Goal: Information Seeking & Learning: Learn about a topic

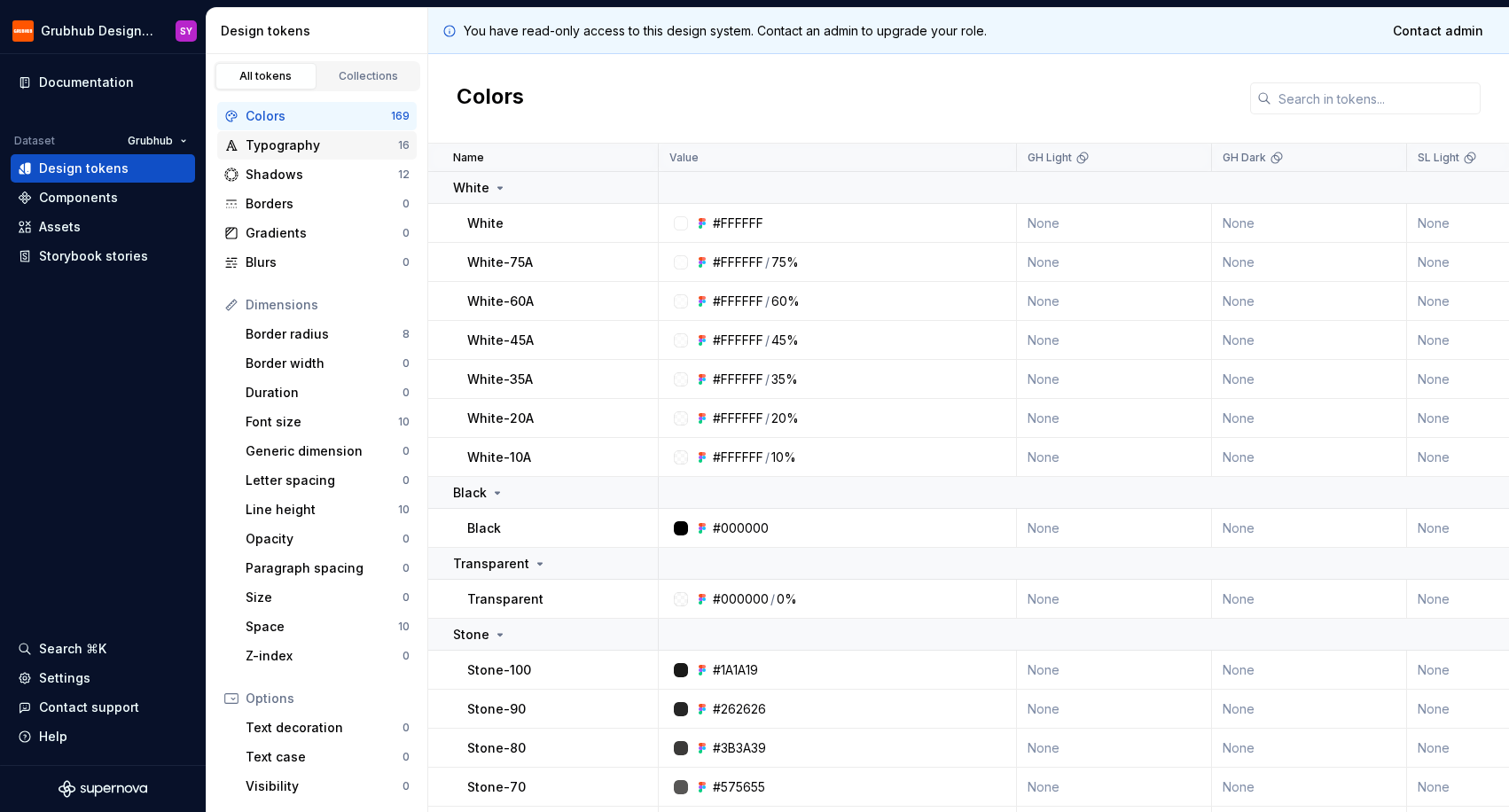
click at [316, 144] on div "Typography" at bounding box center [321, 145] width 153 height 18
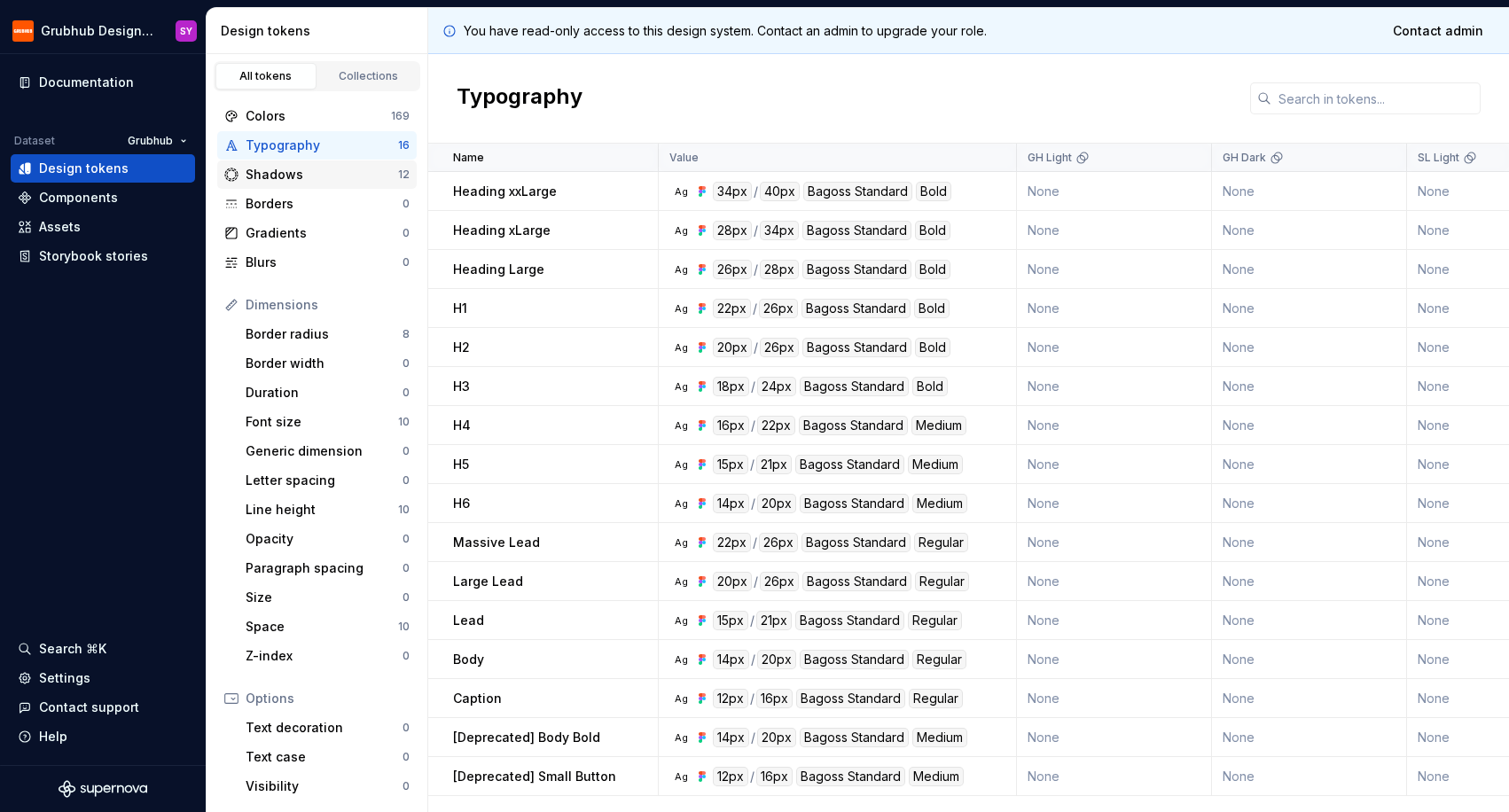
click at [303, 173] on div "Shadows" at bounding box center [321, 174] width 153 height 18
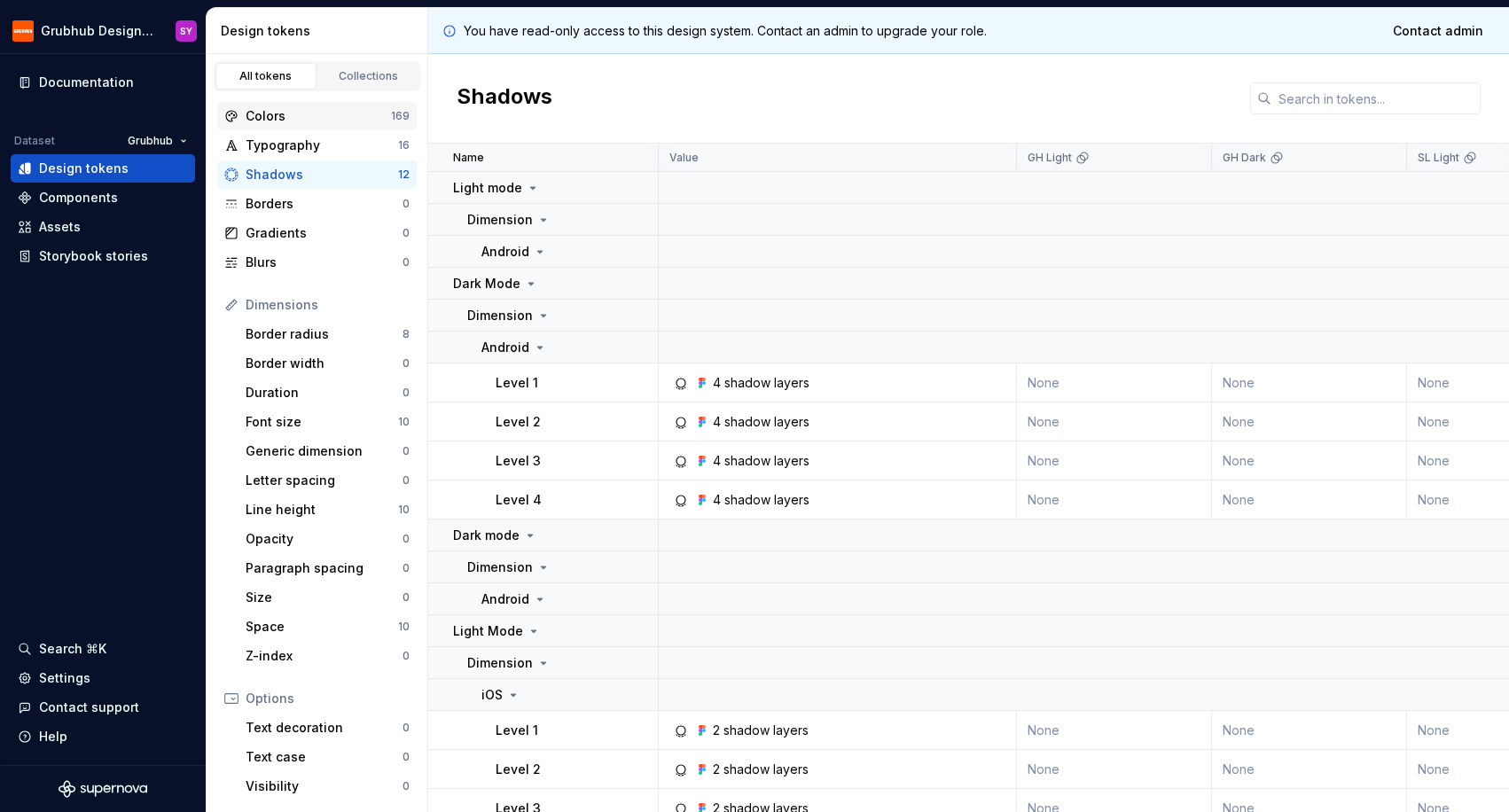
click at [305, 118] on div "Colors" at bounding box center [317, 116] width 145 height 18
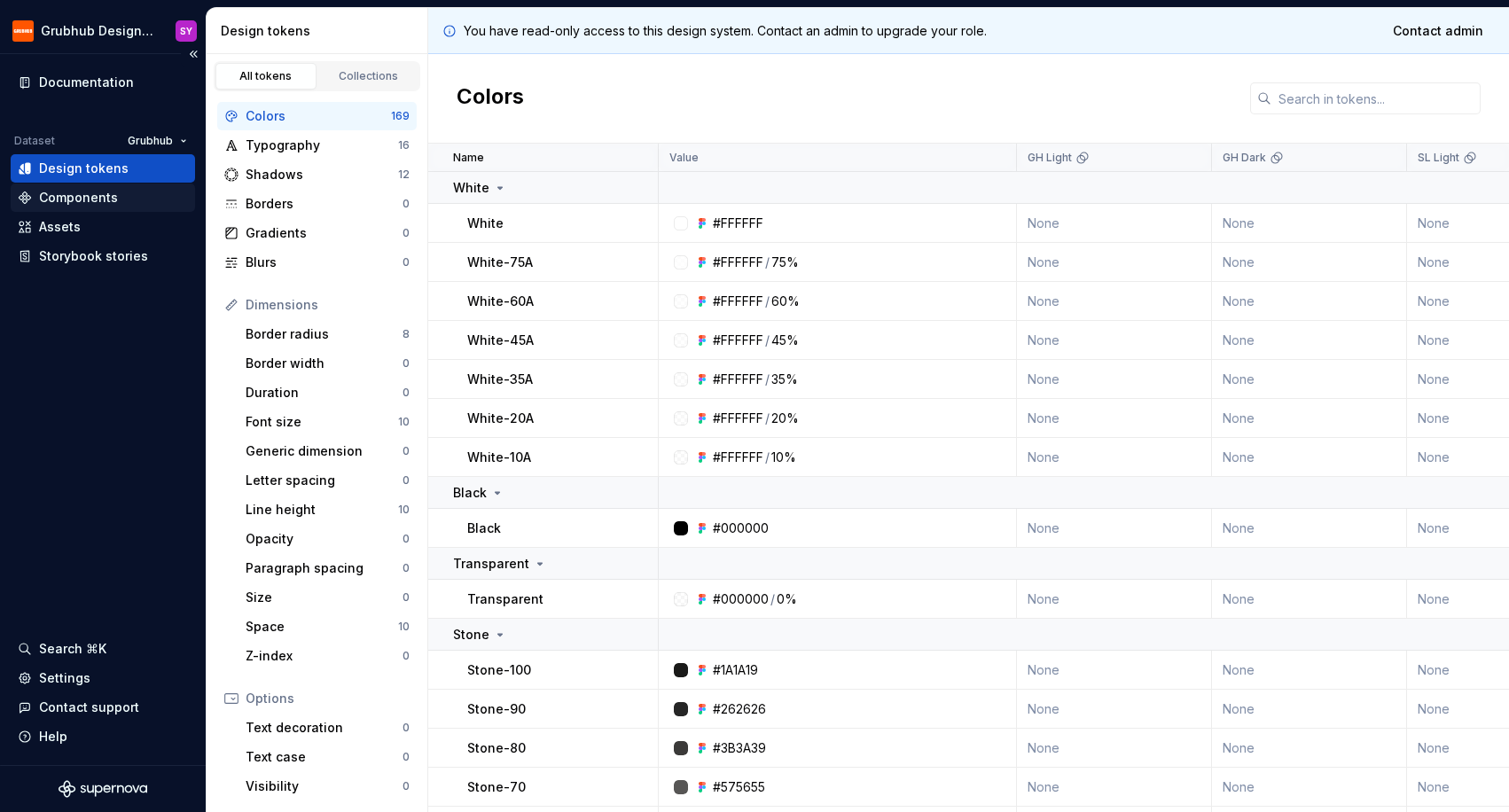
click at [130, 207] on div "Components" at bounding box center [102, 197] width 184 height 29
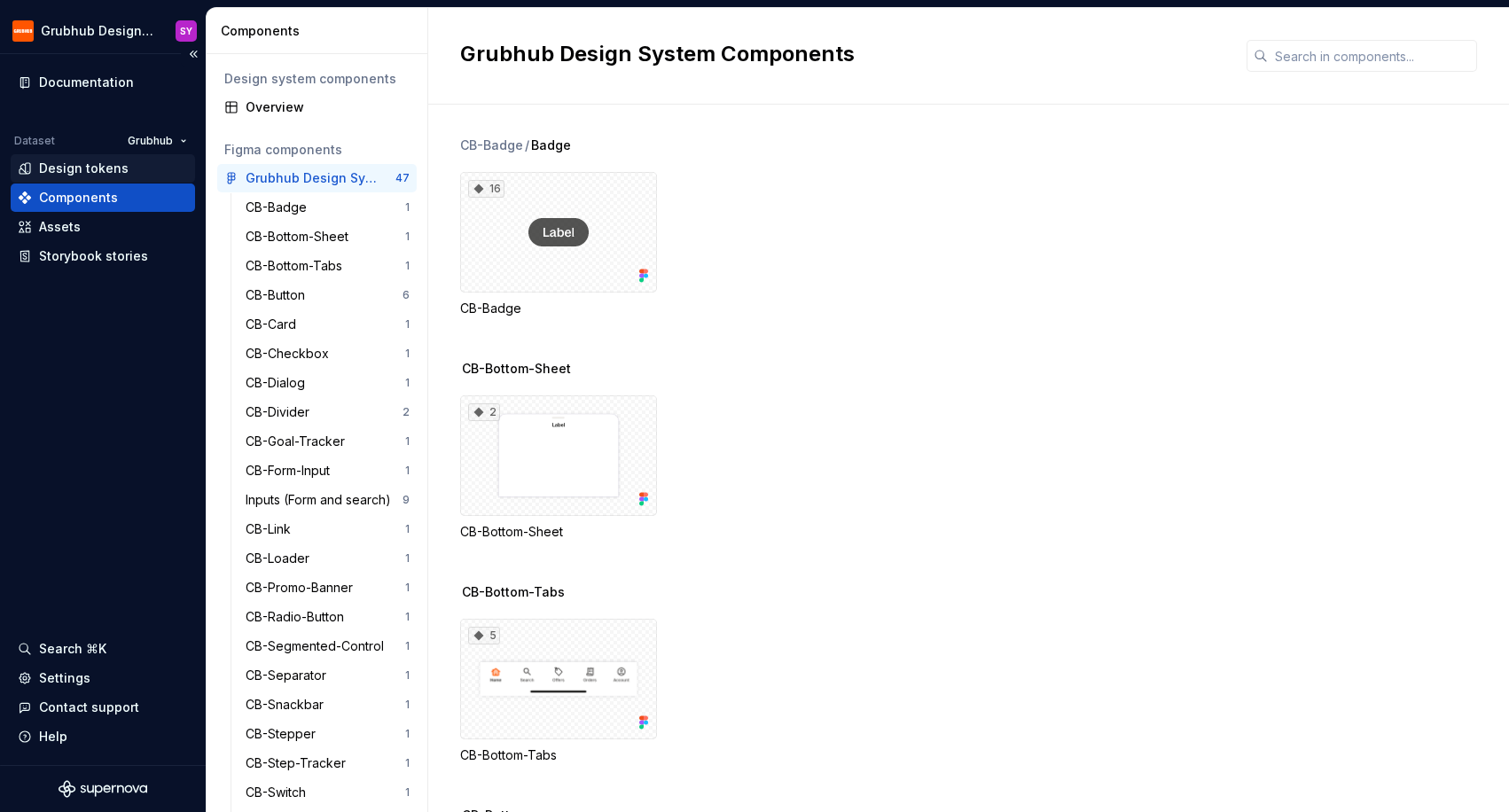
click at [105, 165] on div "Design tokens" at bounding box center [83, 167] width 90 height 18
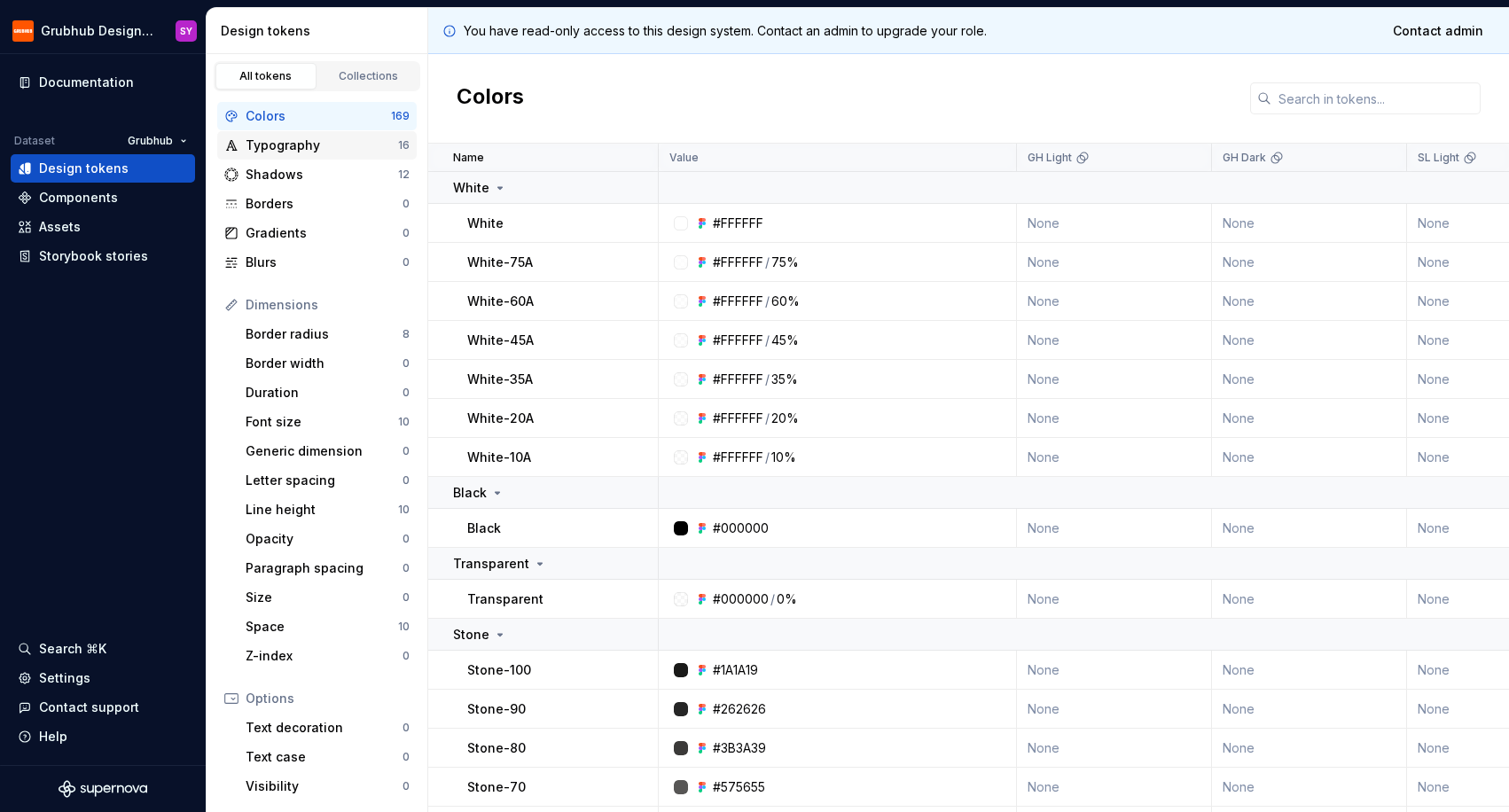
click at [329, 138] on div "Typography" at bounding box center [321, 145] width 153 height 18
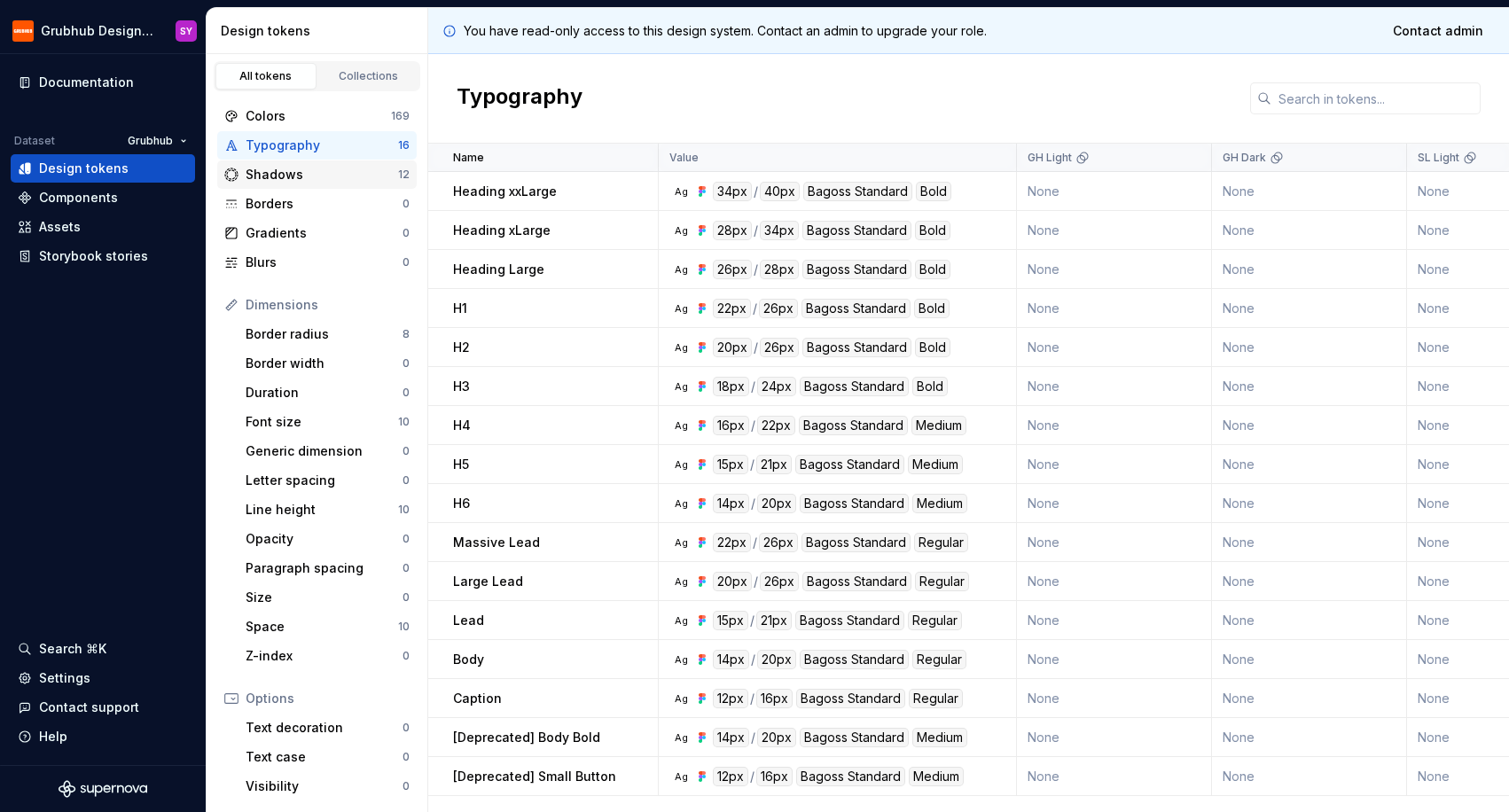
click at [308, 179] on div "Shadows" at bounding box center [321, 174] width 153 height 18
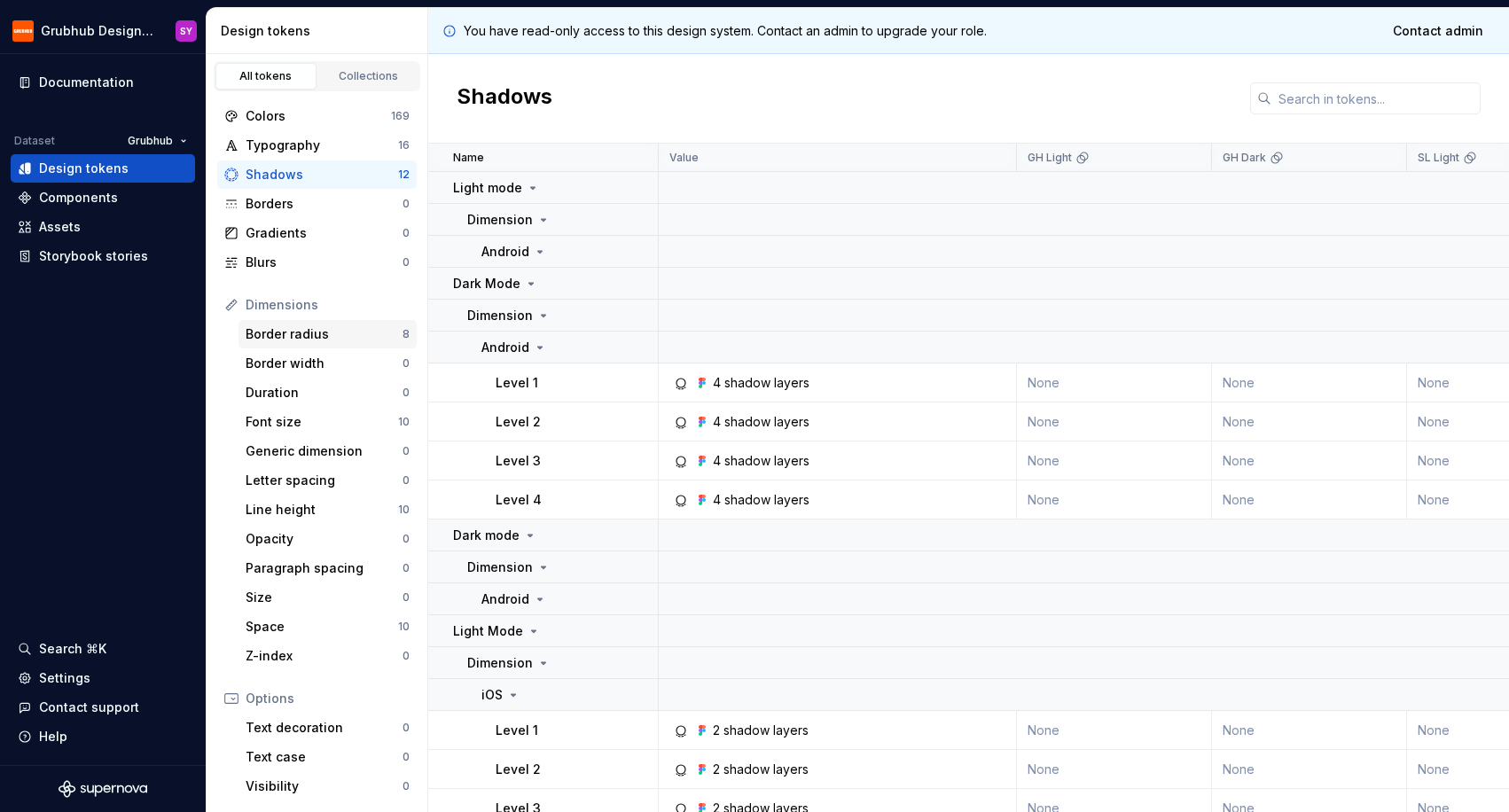
click at [291, 330] on div "Border radius" at bounding box center [324, 334] width 157 height 18
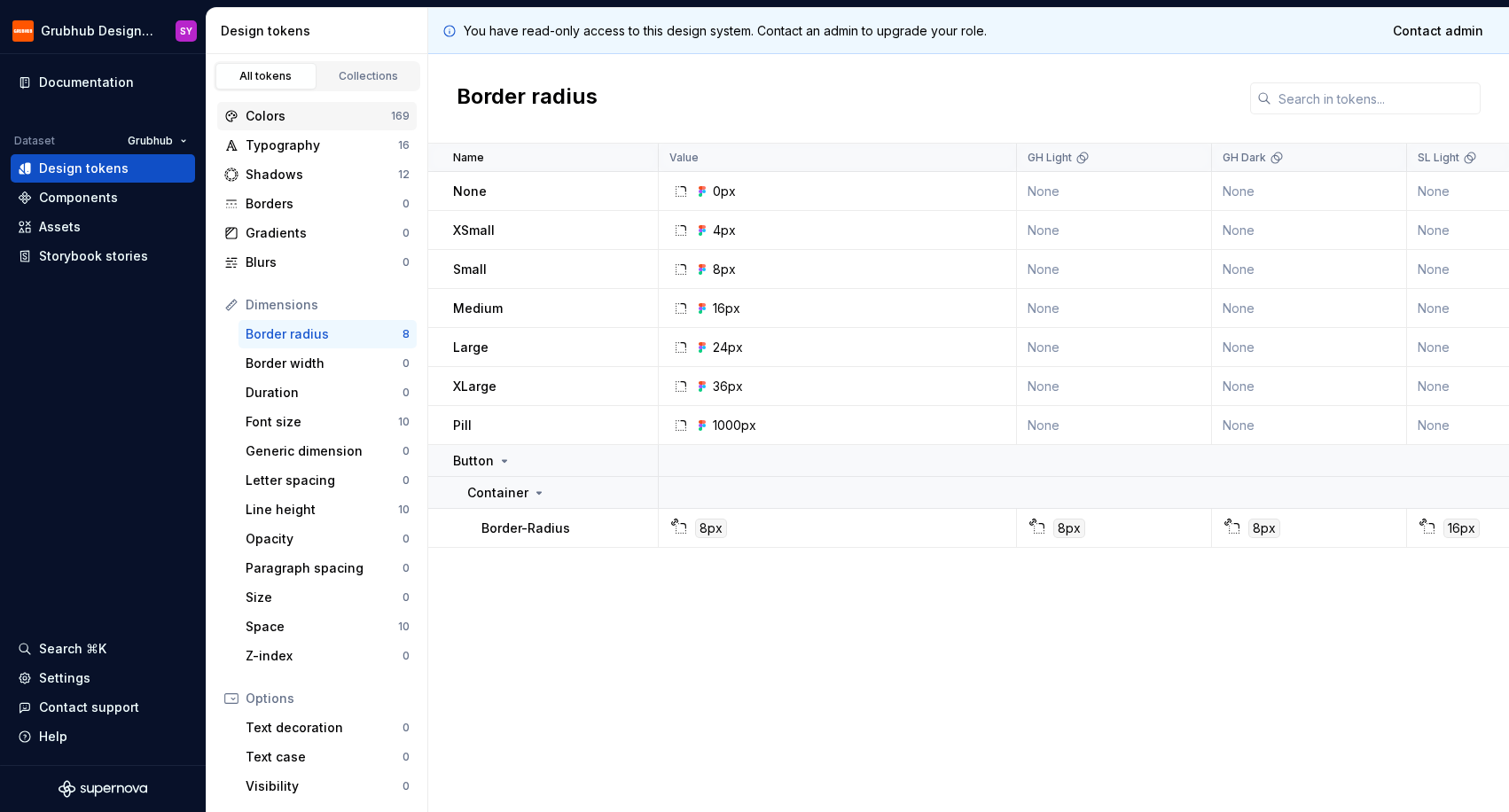
click at [303, 113] on div "Colors" at bounding box center [317, 116] width 145 height 18
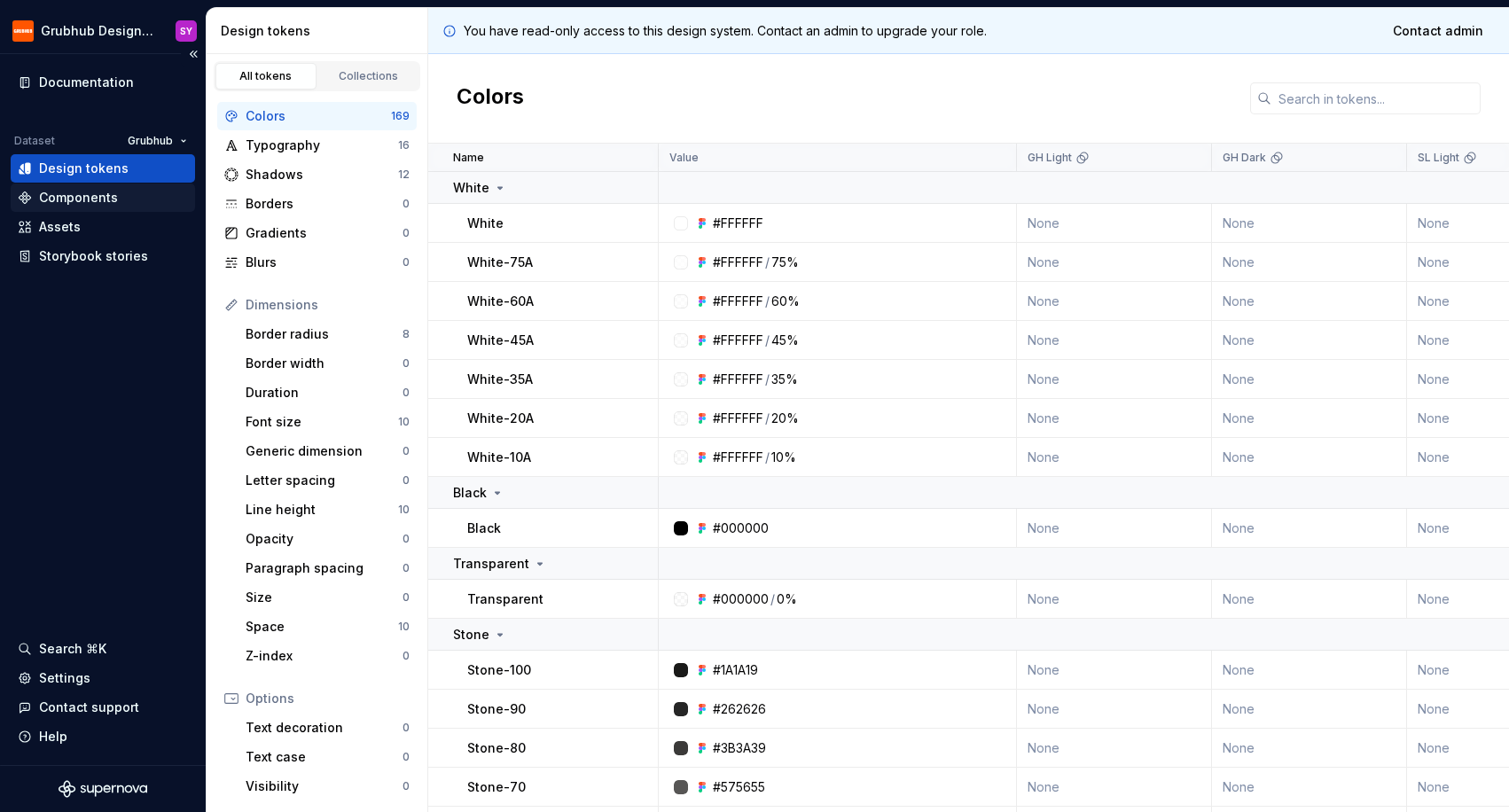
click at [137, 201] on div "Components" at bounding box center [103, 197] width 170 height 18
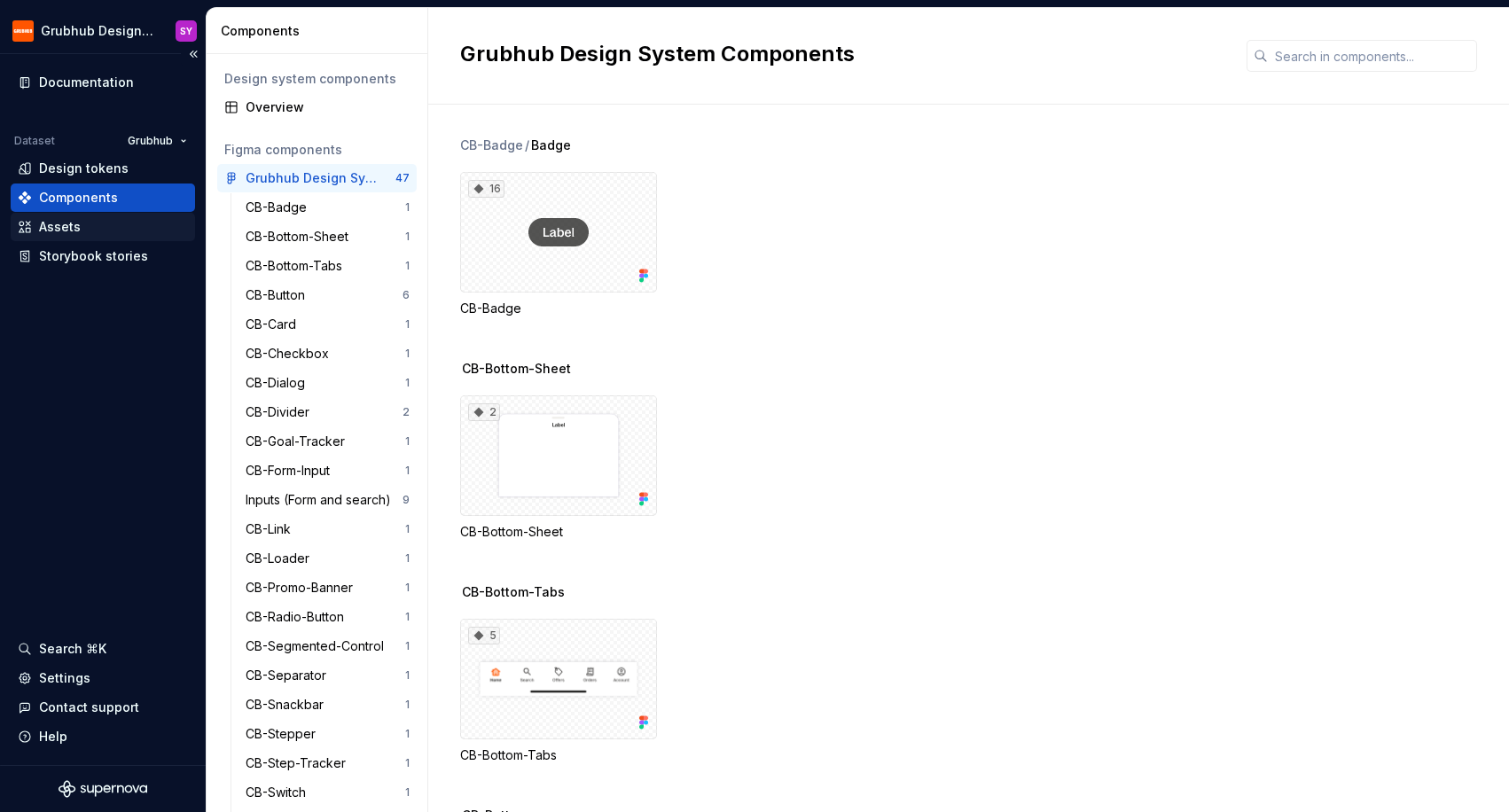
click at [95, 227] on div "Assets" at bounding box center [103, 227] width 170 height 18
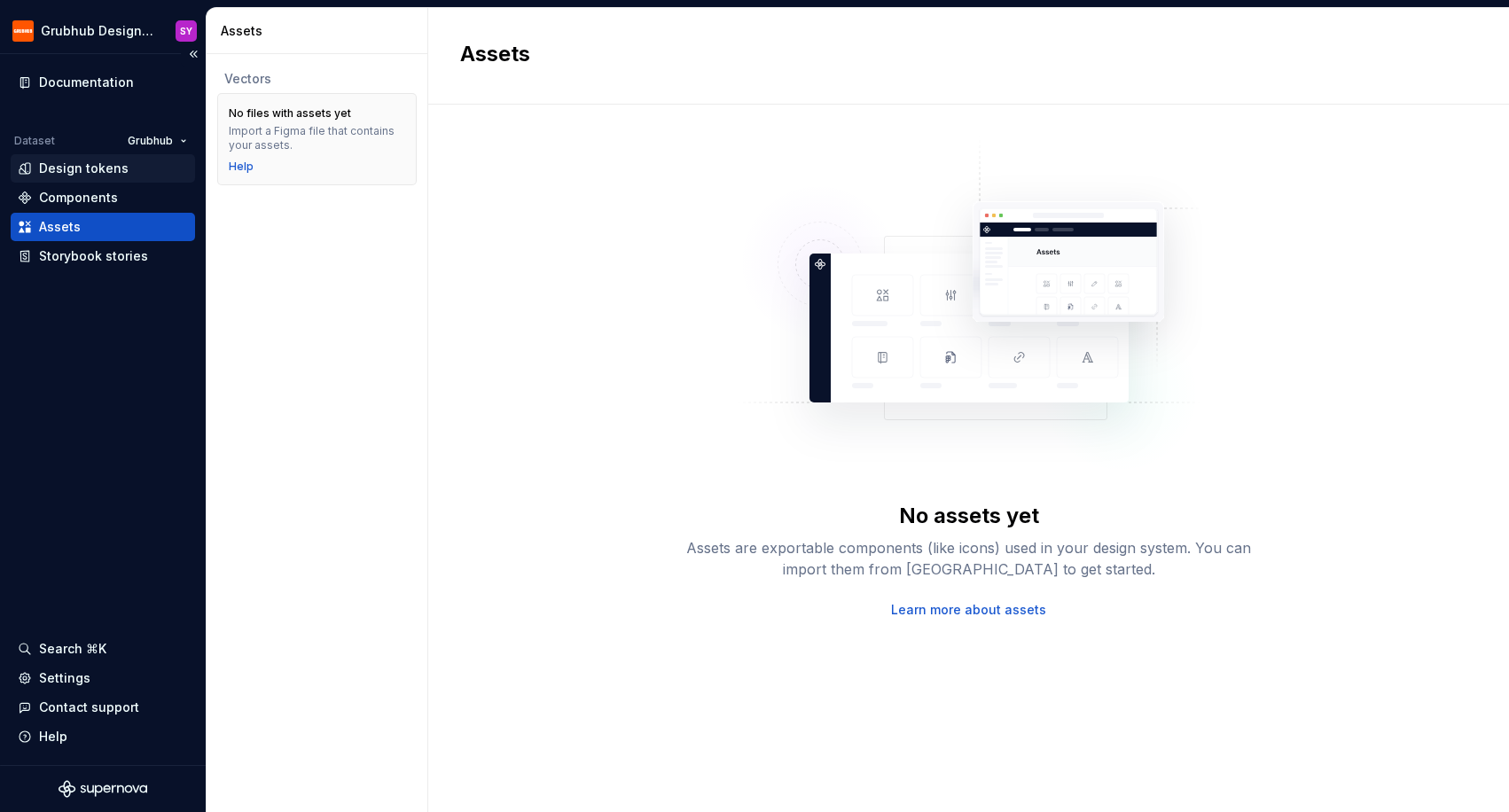
click at [92, 164] on div "Design tokens" at bounding box center [83, 167] width 90 height 18
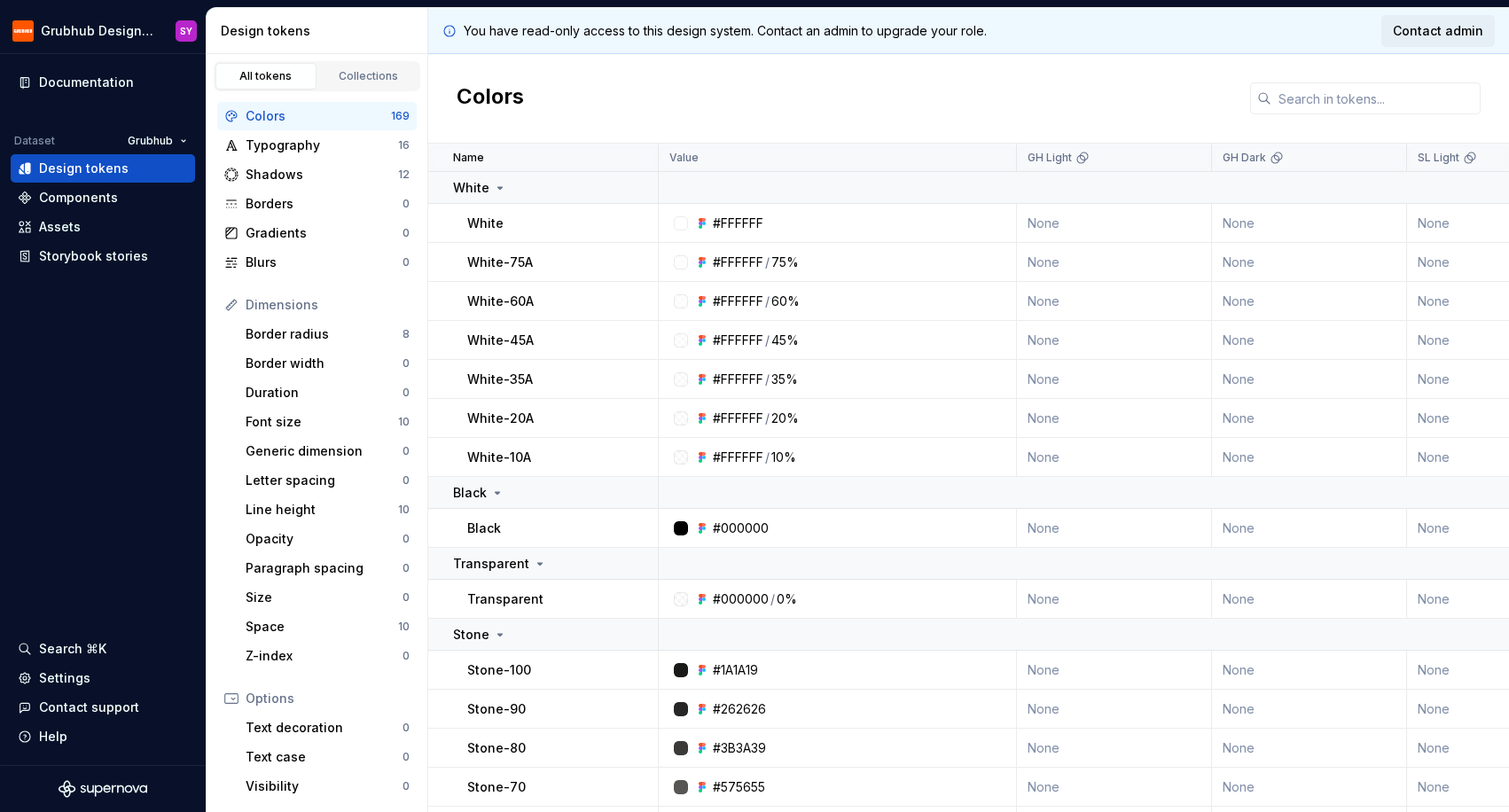
click at [1446, 33] on span "Contact admin" at bounding box center [1438, 31] width 91 height 18
click at [447, 29] on icon at bounding box center [449, 31] width 14 height 14
click at [350, 145] on div "Typography" at bounding box center [321, 145] width 153 height 18
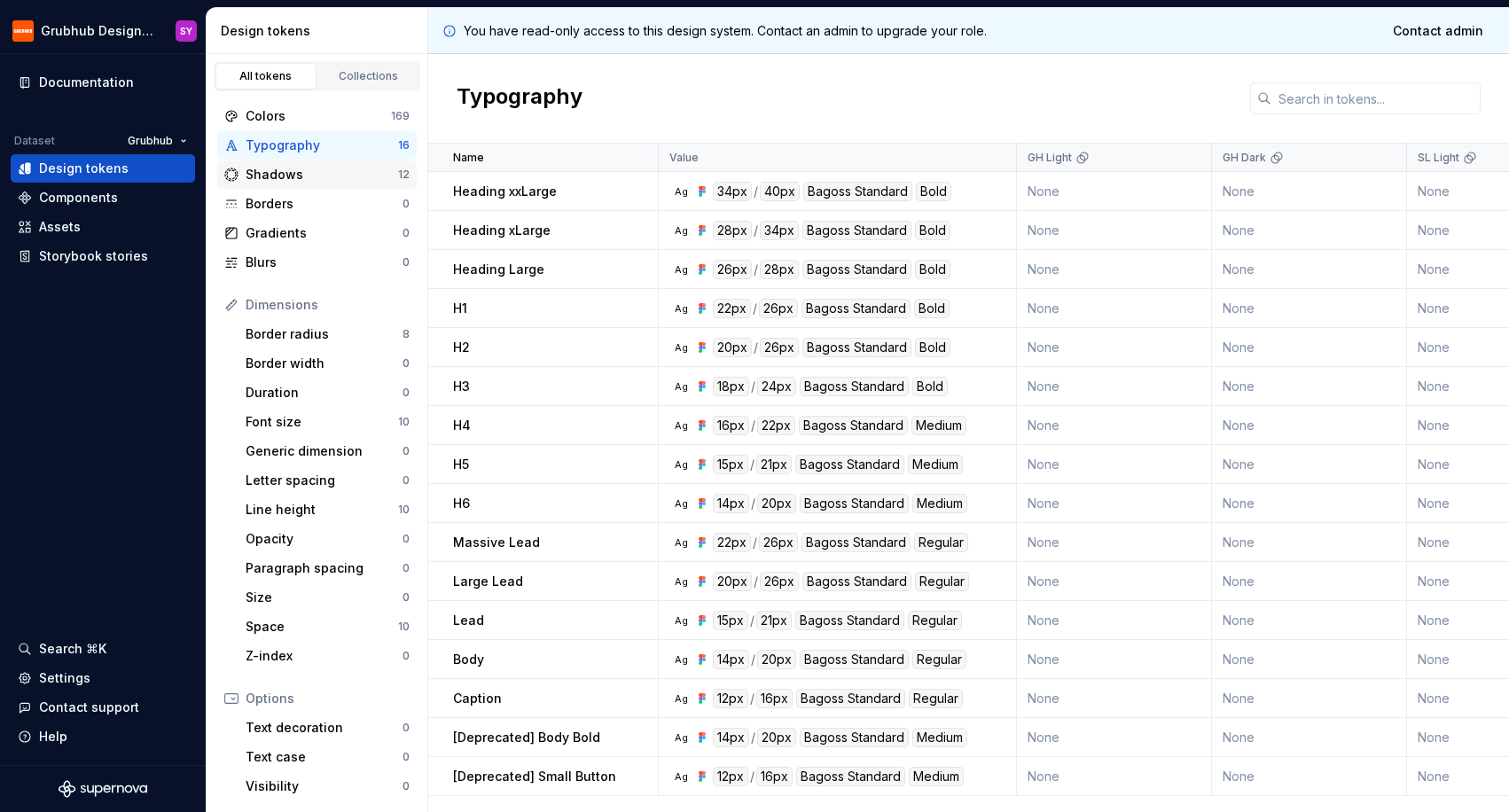
click at [344, 172] on div "Shadows" at bounding box center [321, 174] width 153 height 18
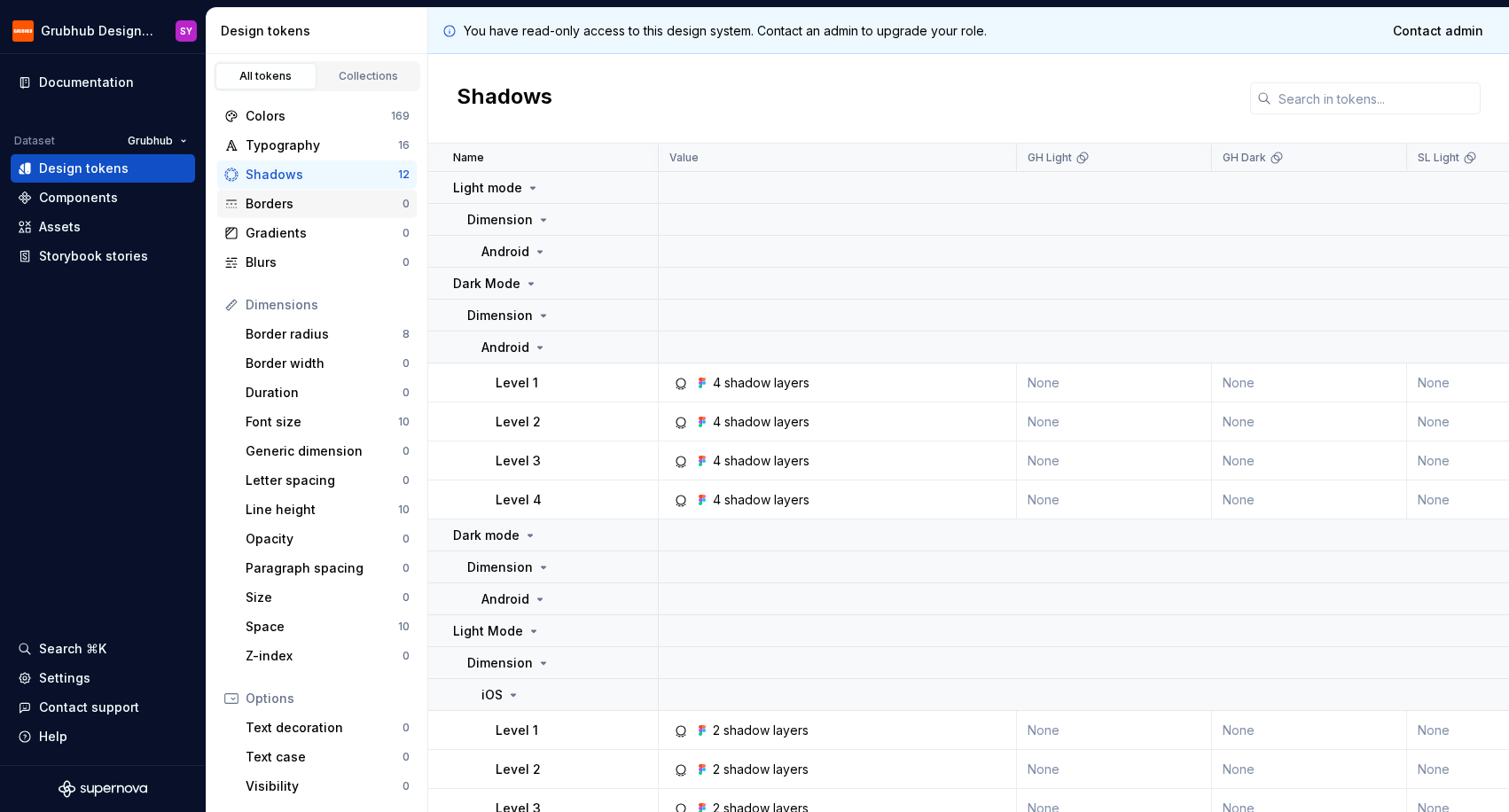
click at [335, 203] on div "Borders" at bounding box center [324, 203] width 157 height 18
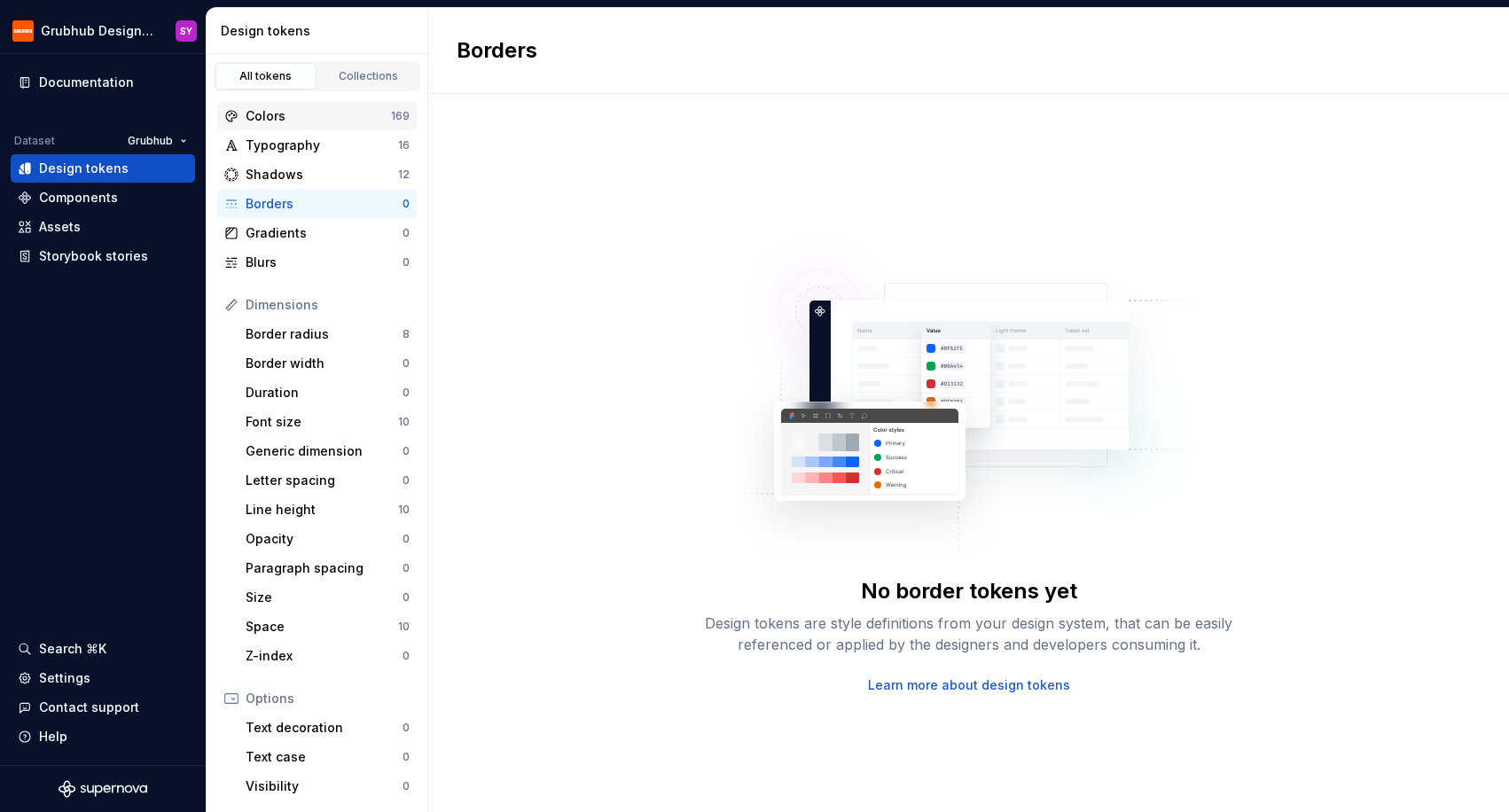
click at [339, 122] on div "Colors" at bounding box center [317, 116] width 145 height 18
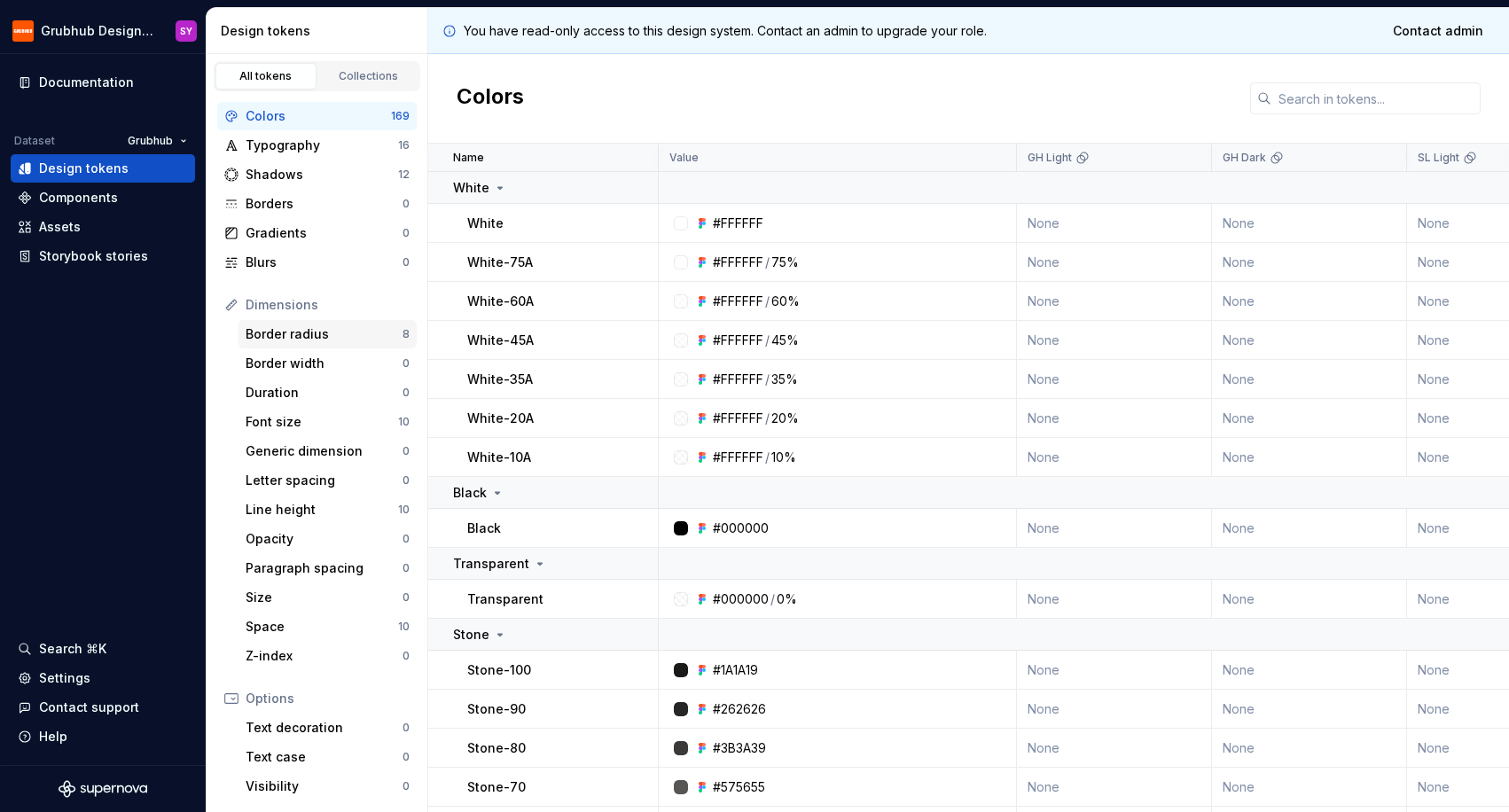
click at [317, 342] on div "Border radius" at bounding box center [324, 334] width 157 height 18
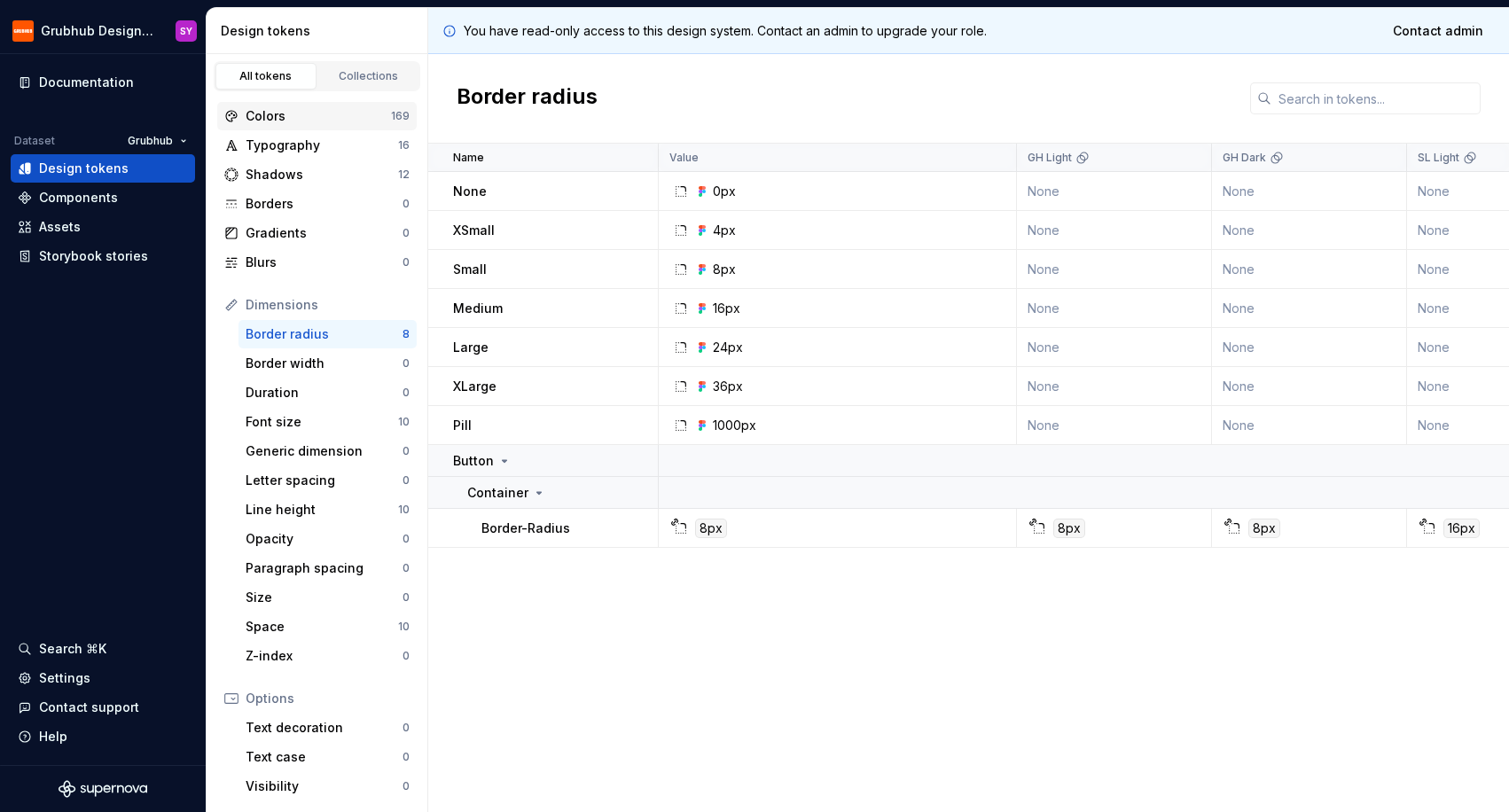
click at [332, 115] on div "Colors" at bounding box center [317, 116] width 145 height 18
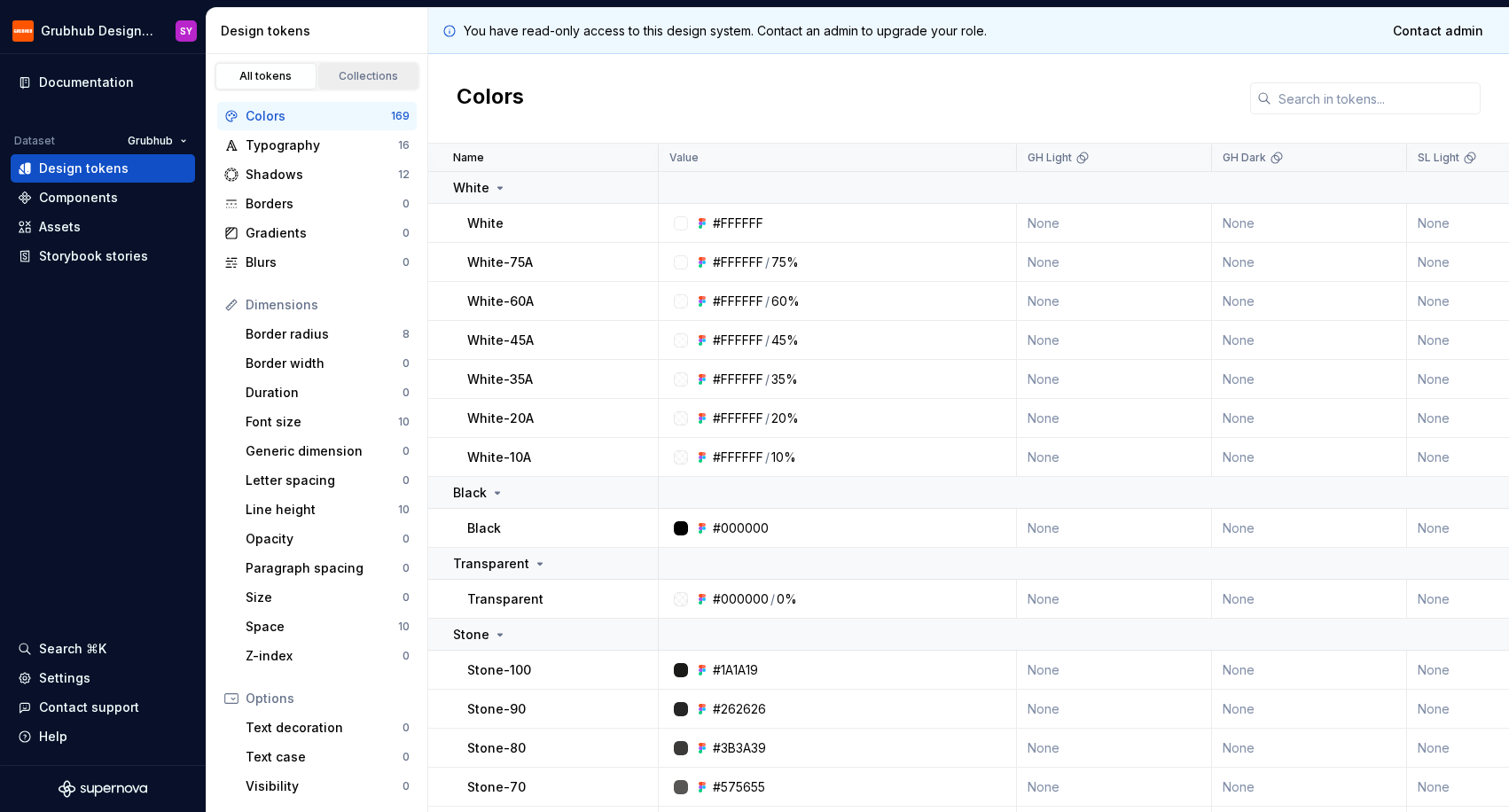
click at [359, 71] on div "Collections" at bounding box center [369, 76] width 89 height 14
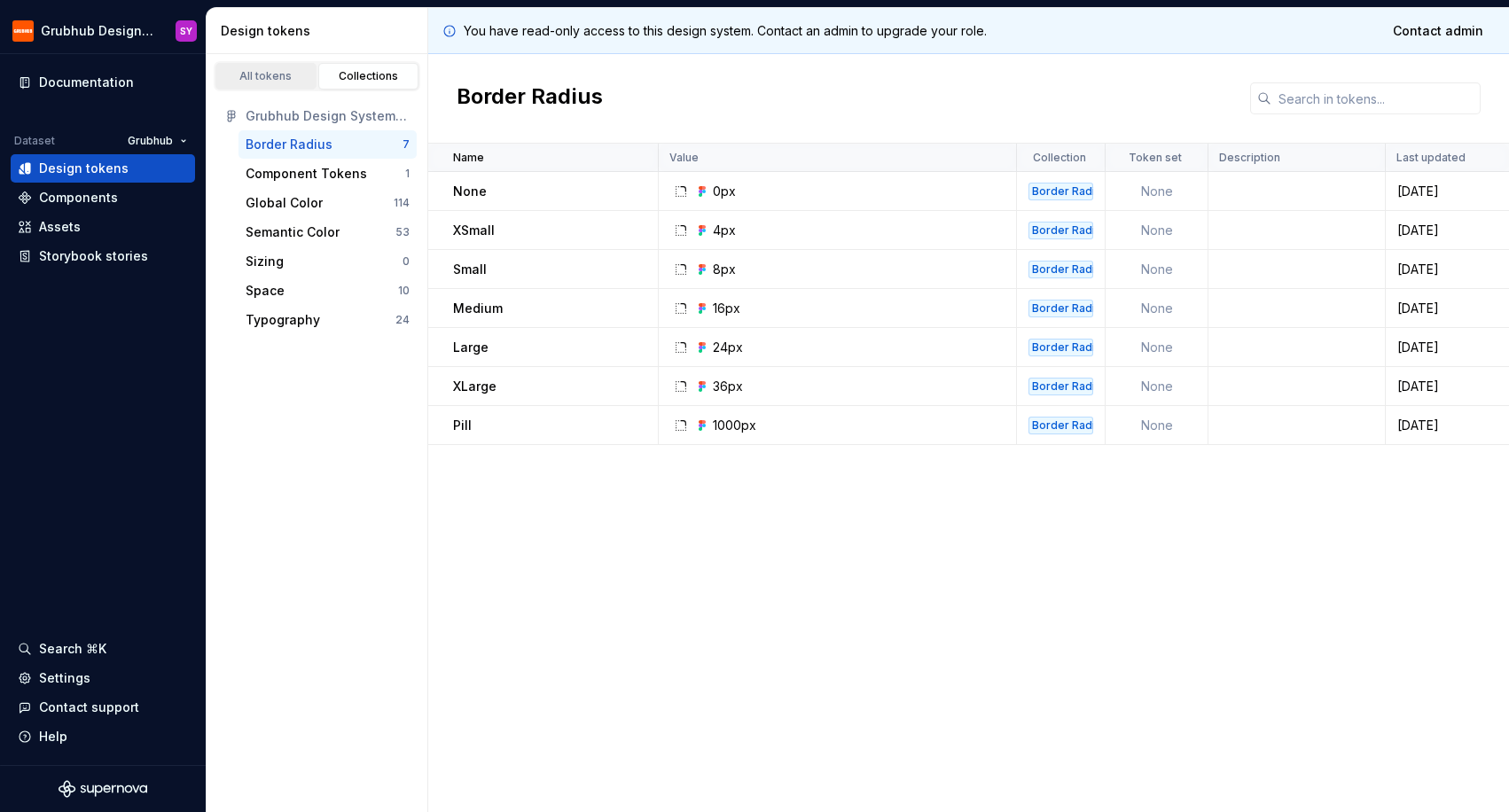
click at [264, 77] on div "All tokens" at bounding box center [266, 76] width 89 height 14
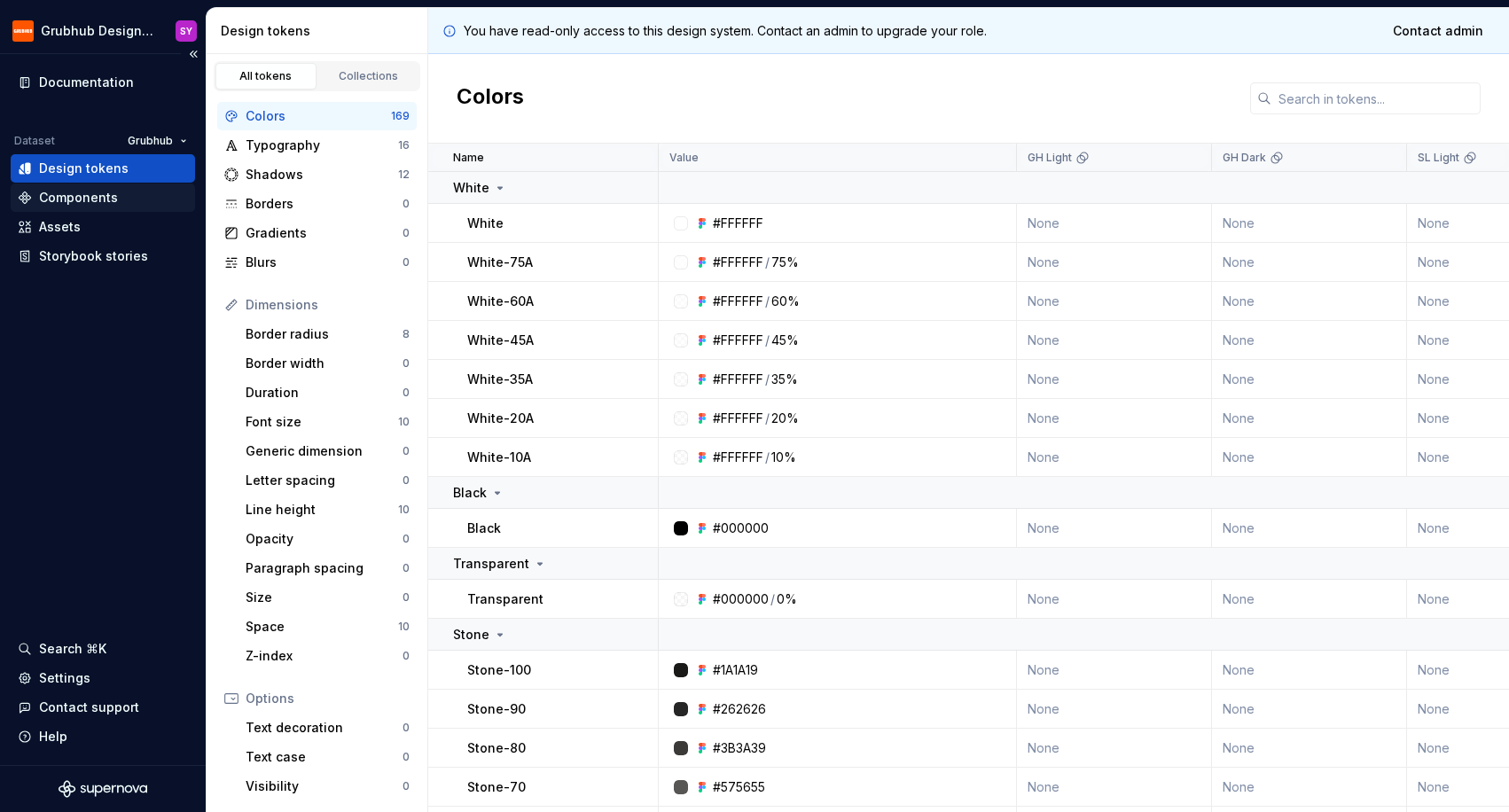
click at [125, 202] on div "Components" at bounding box center [103, 197] width 170 height 18
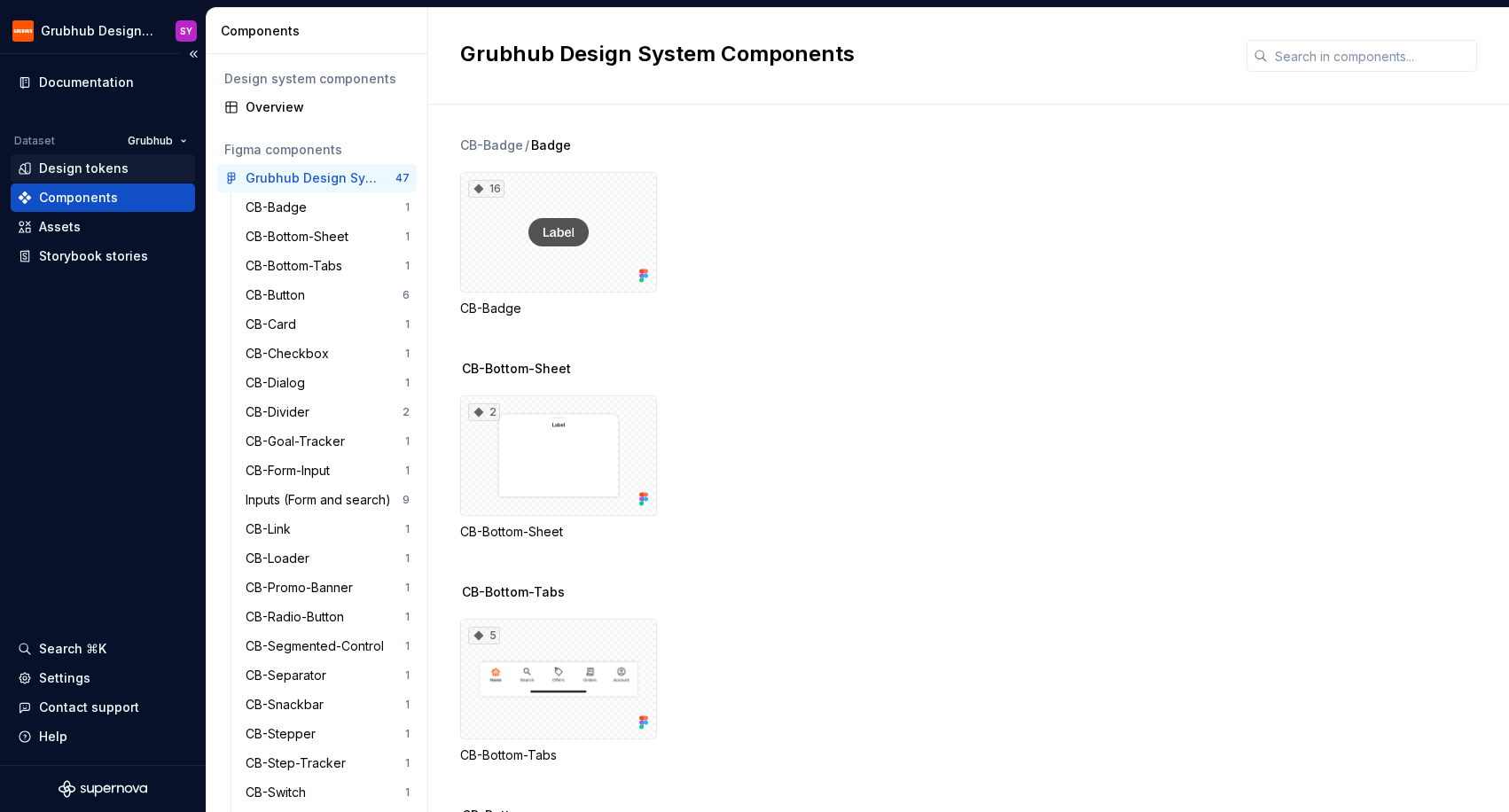
click at [120, 170] on div "Design tokens" at bounding box center [83, 167] width 90 height 18
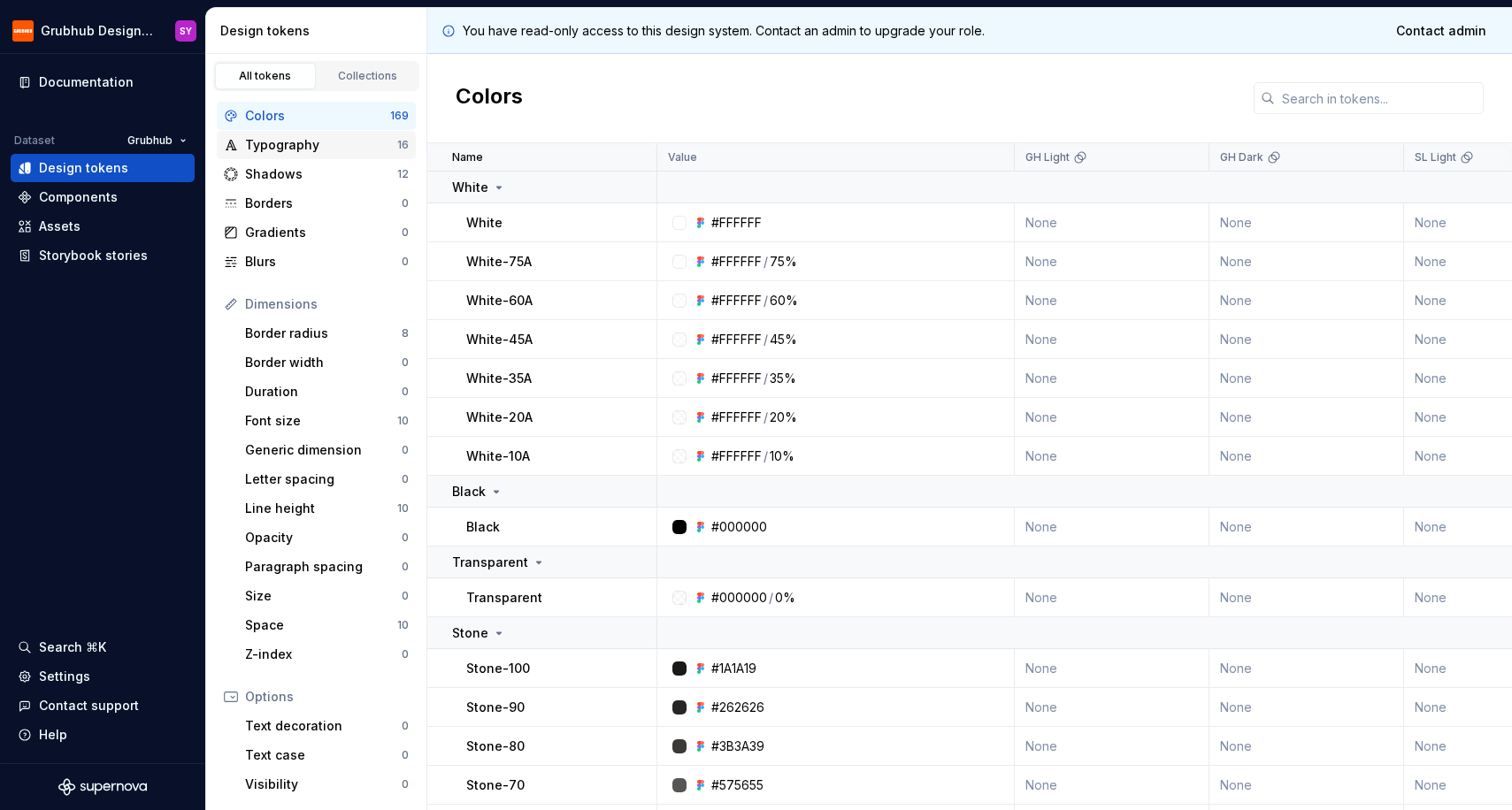
click at [321, 144] on div "Typography" at bounding box center [320, 145] width 152 height 18
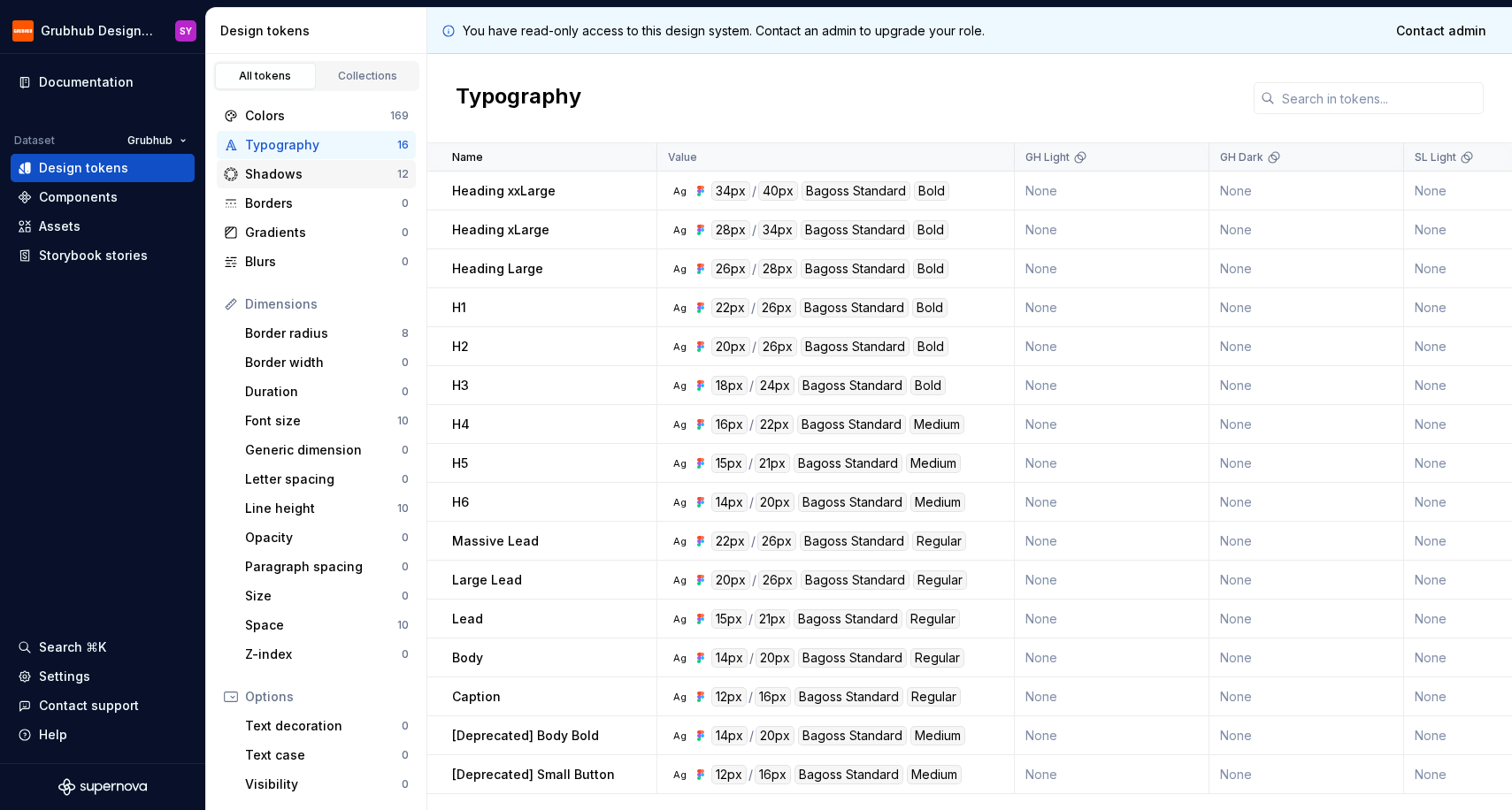
click at [310, 180] on div "Shadows" at bounding box center [320, 173] width 152 height 18
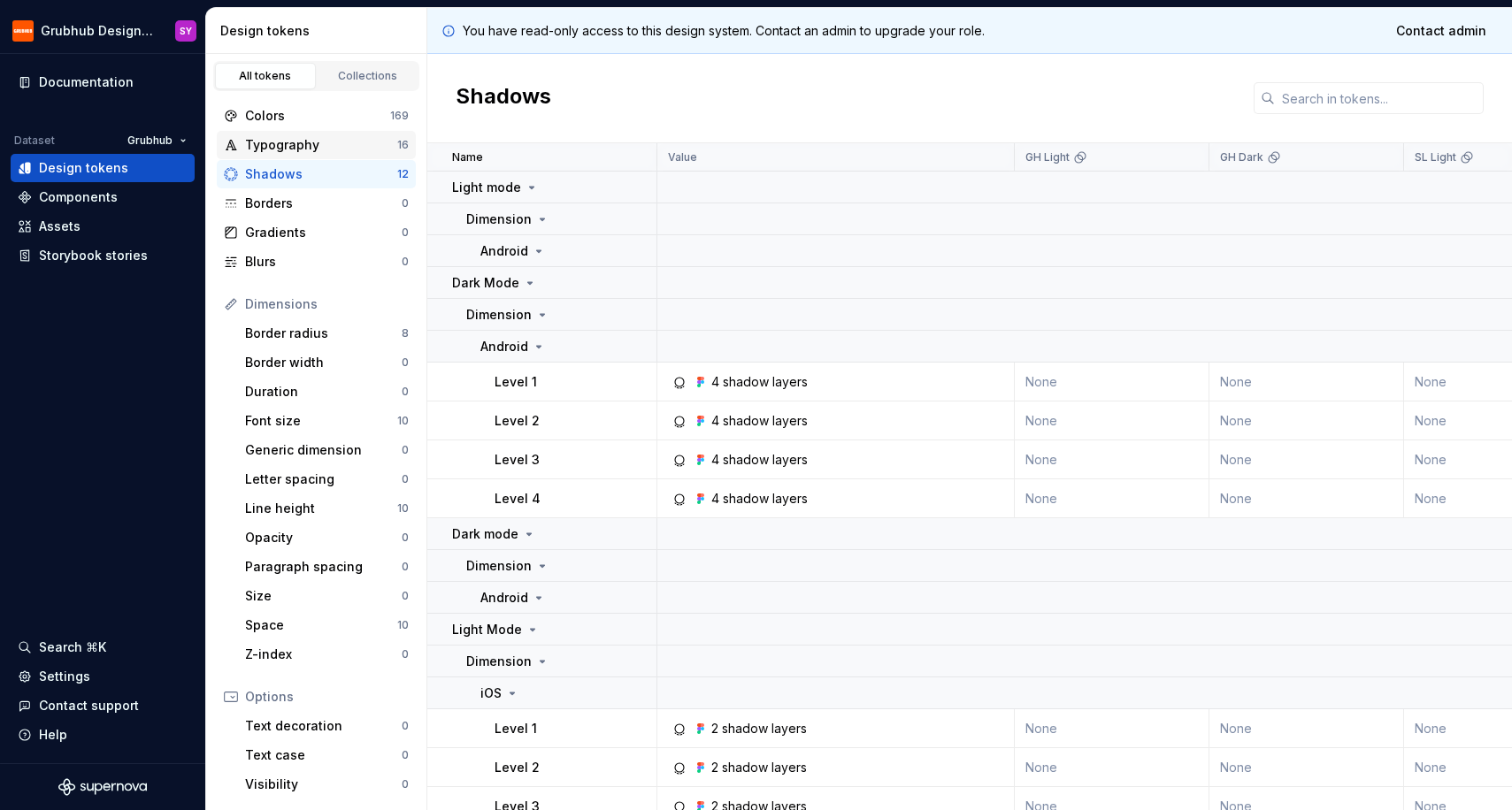
click at [311, 151] on div "Typography" at bounding box center [320, 145] width 152 height 18
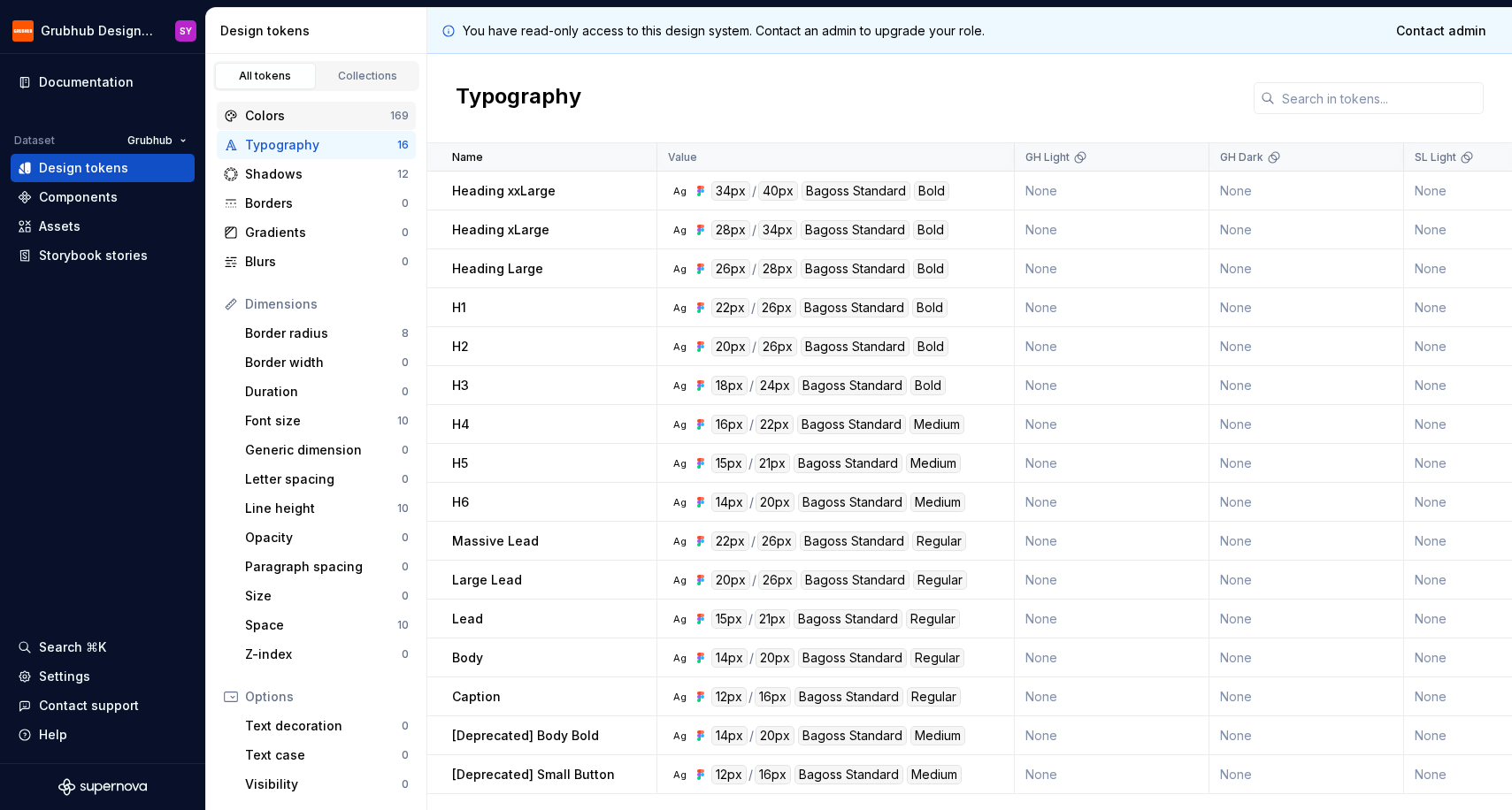
click at [306, 116] on div "Colors" at bounding box center [317, 115] width 145 height 18
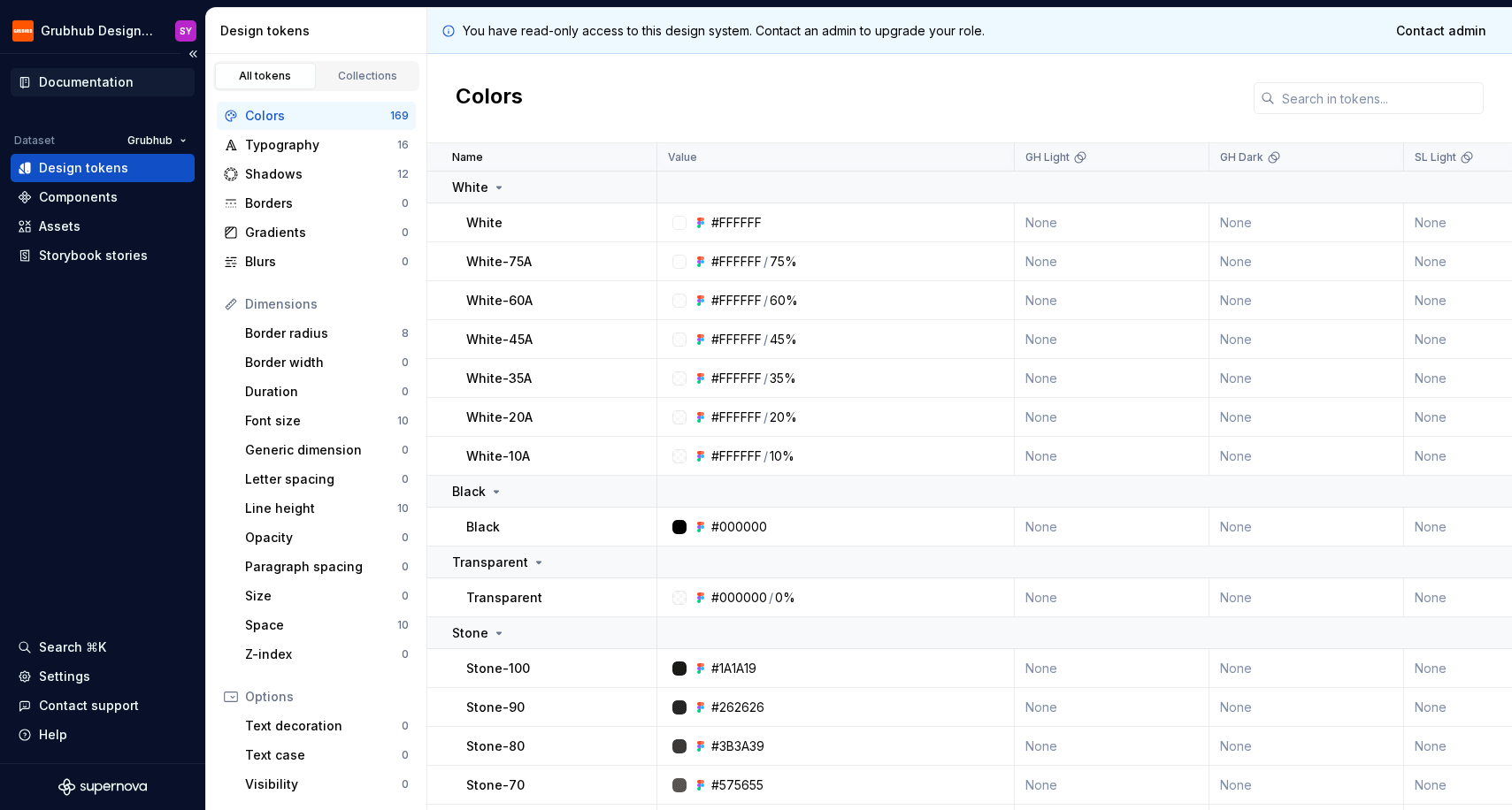
click at [114, 82] on div "Documentation" at bounding box center [86, 82] width 95 height 18
